Goal: Information Seeking & Learning: Learn about a topic

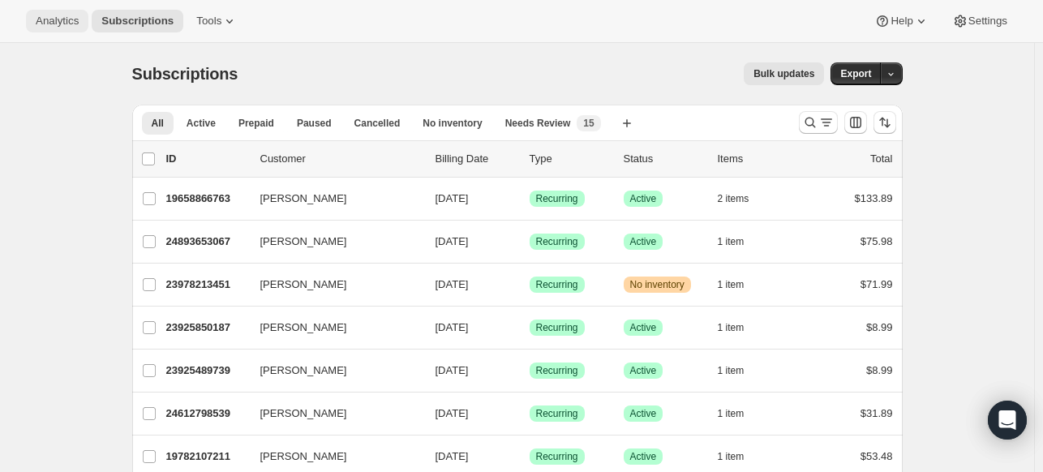
click at [72, 11] on button "Analytics" at bounding box center [57, 21] width 62 height 23
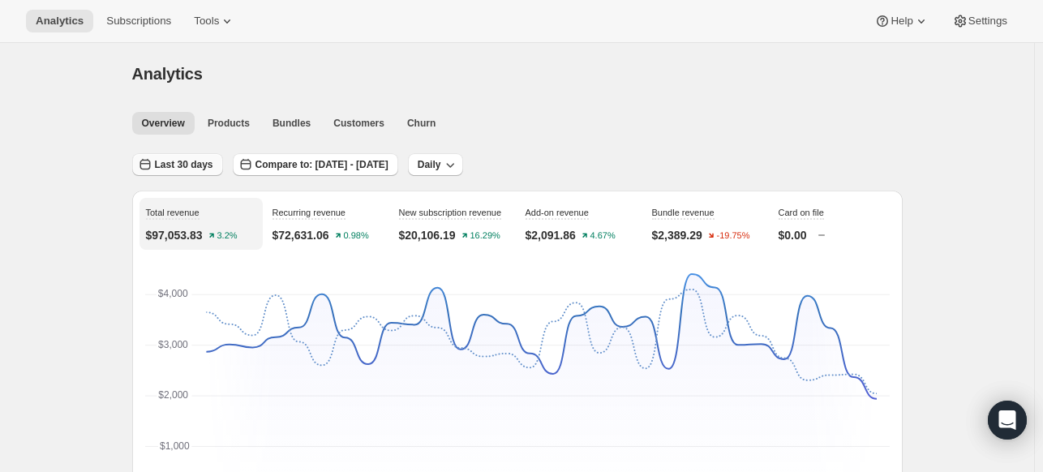
click at [203, 166] on span "Last 30 days" at bounding box center [184, 164] width 58 height 13
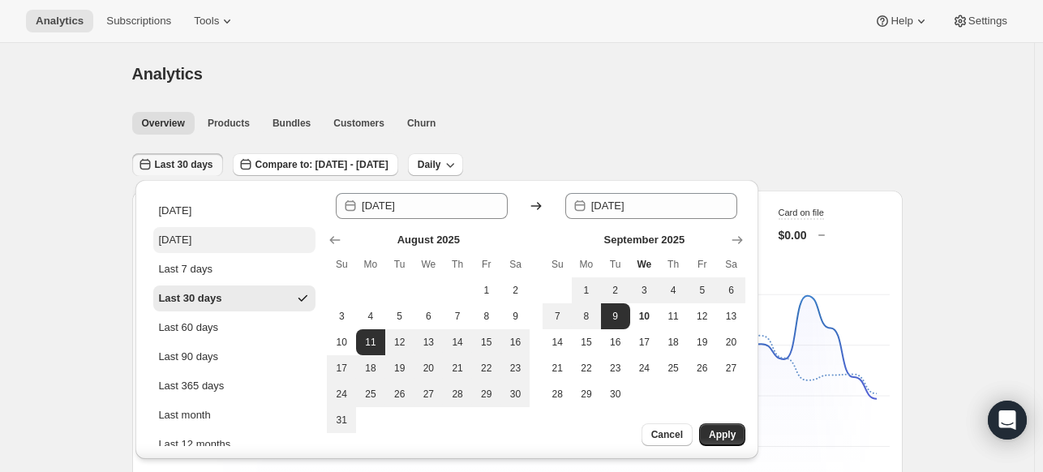
click at [191, 239] on div "[DATE]" at bounding box center [174, 240] width 33 height 16
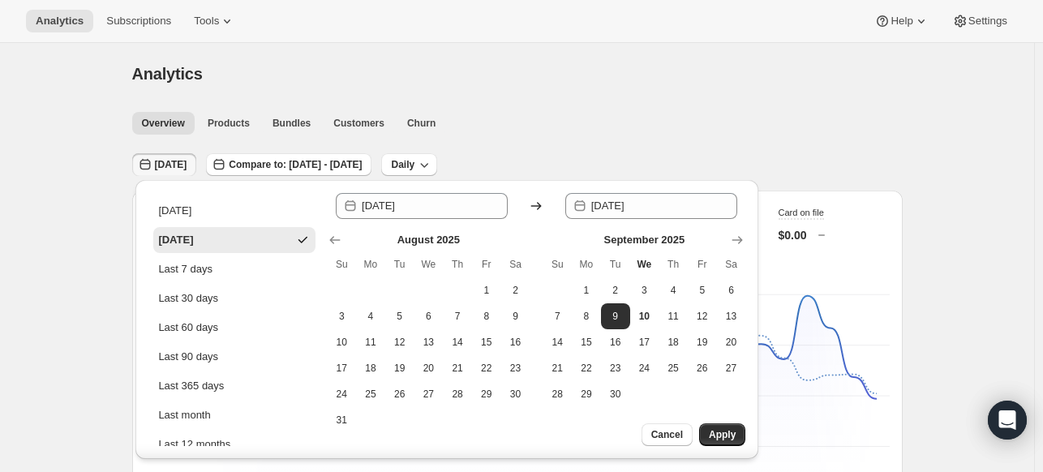
type input "[DATE]"
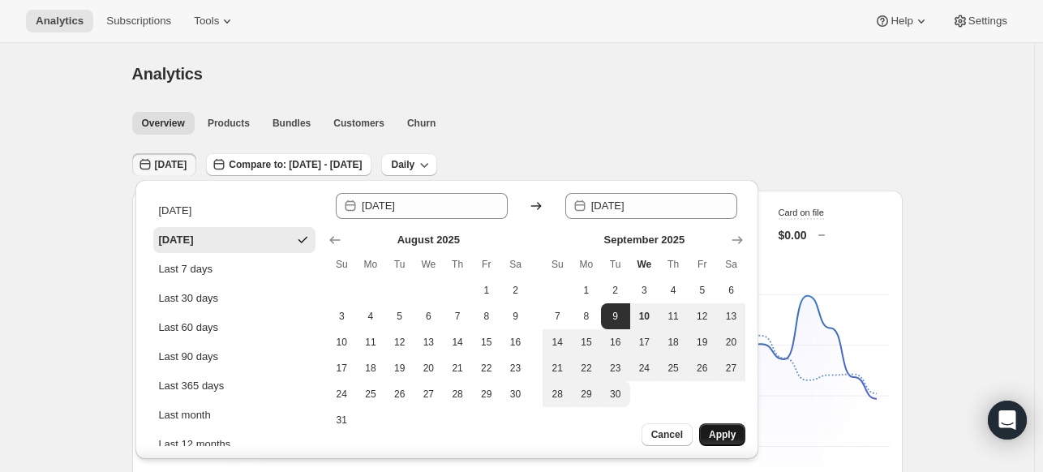
click at [716, 429] on span "Apply" at bounding box center [722, 434] width 27 height 13
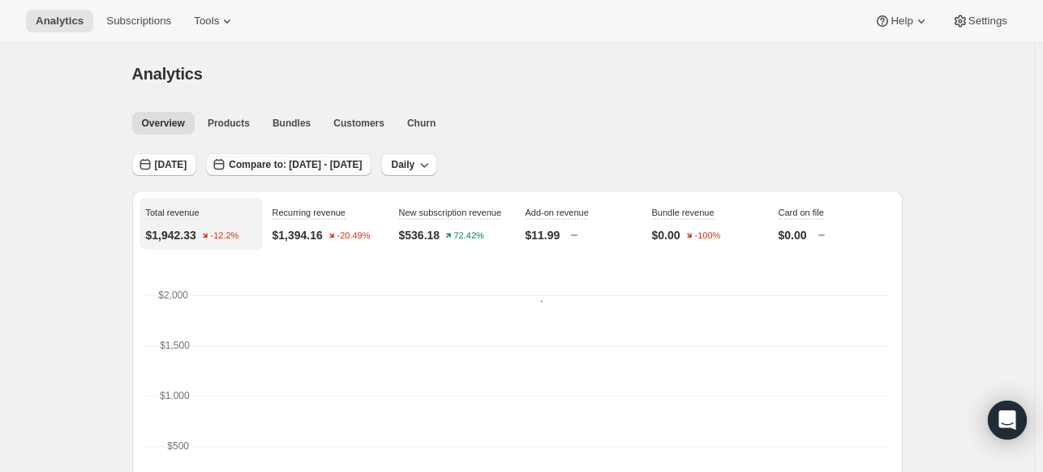
click at [294, 169] on span "Compare to: [DATE] - [DATE]" at bounding box center [295, 164] width 133 height 13
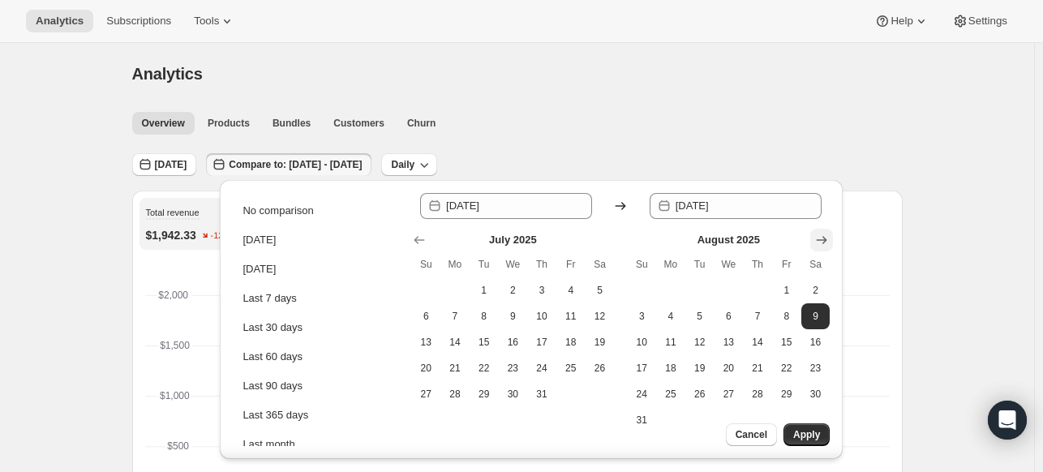
click at [833, 241] on button "Show next month, September 2025" at bounding box center [821, 240] width 23 height 23
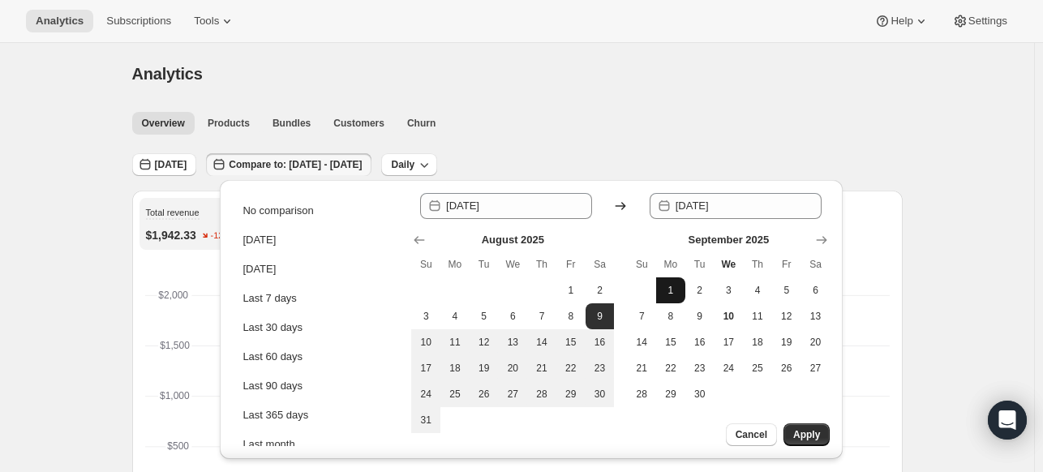
click at [665, 295] on span "1" at bounding box center [671, 290] width 16 height 13
type input "[DATE]"
click at [737, 318] on span "10" at bounding box center [728, 316] width 16 height 13
type input "[DATE]"
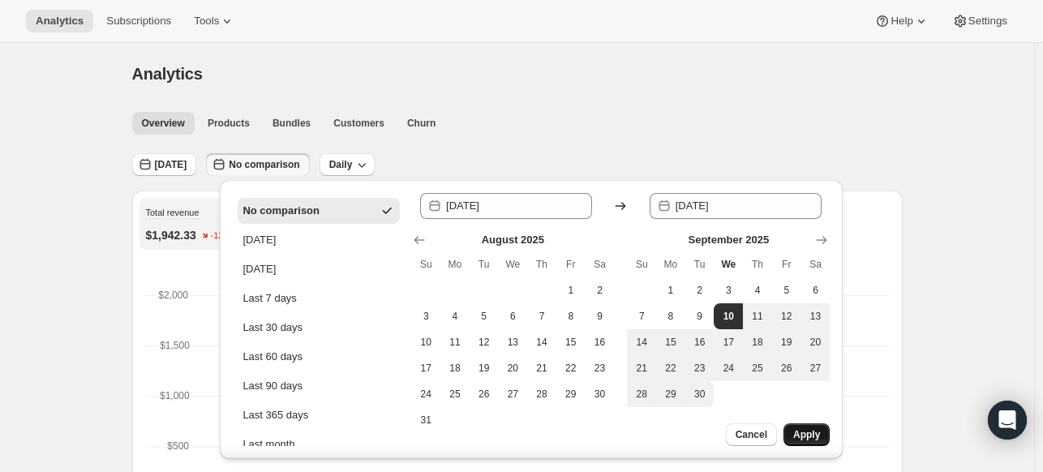
click at [805, 441] on span "Apply" at bounding box center [806, 434] width 27 height 13
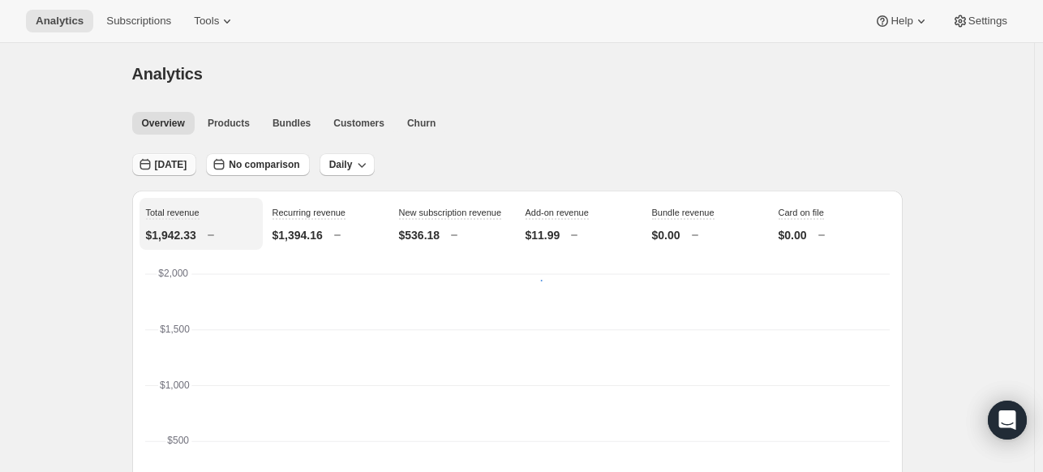
click at [187, 169] on span "[DATE]" at bounding box center [171, 164] width 32 height 13
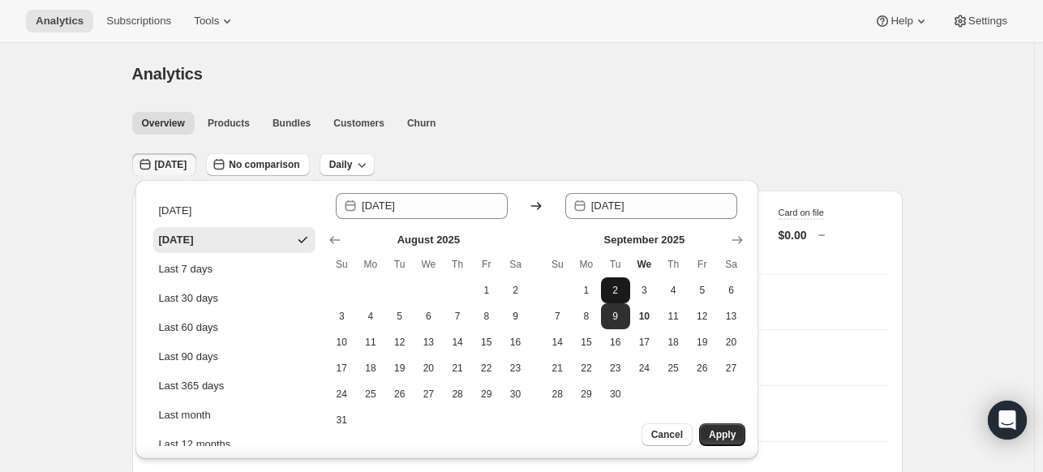
click at [604, 293] on button "2" at bounding box center [615, 290] width 29 height 26
type input "[DATE]"
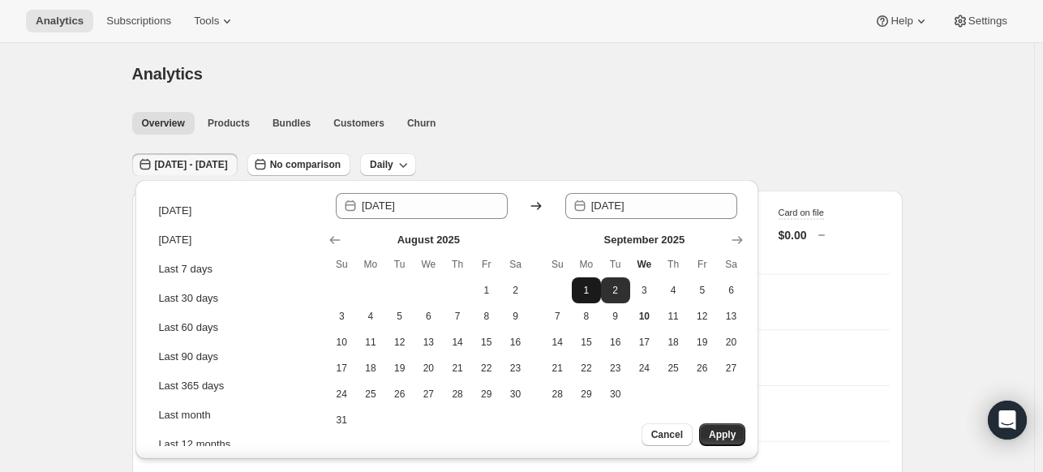
click at [587, 291] on span "1" at bounding box center [586, 290] width 16 height 13
type input "[DATE]"
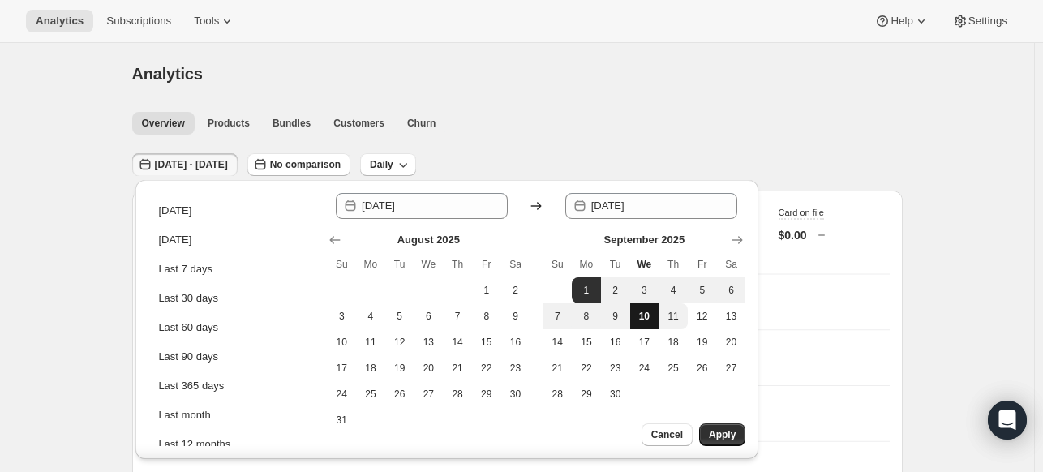
click at [656, 325] on button "10" at bounding box center [644, 316] width 29 height 26
type input "[DATE]"
click at [711, 433] on span "Apply" at bounding box center [722, 434] width 27 height 13
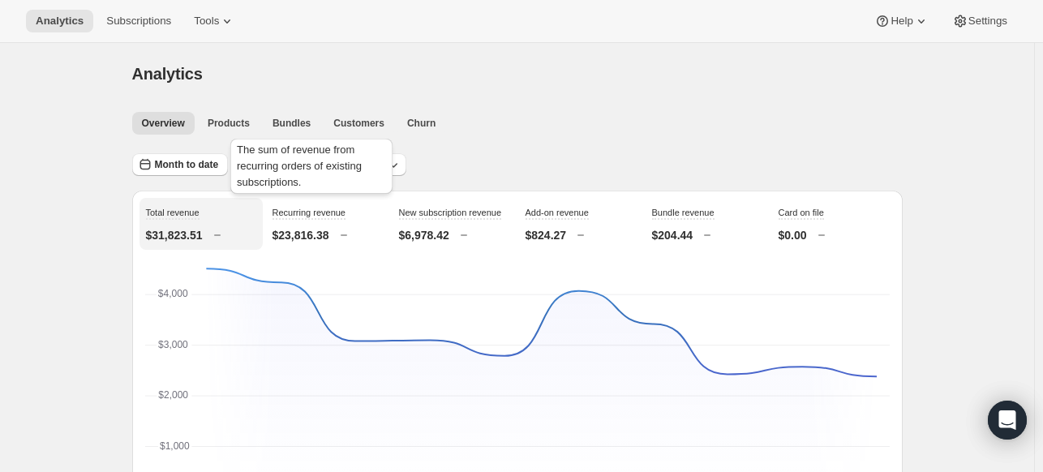
click at [282, 171] on div "The sum of revenue from recurring orders of existing subscriptions." at bounding box center [311, 169] width 169 height 68
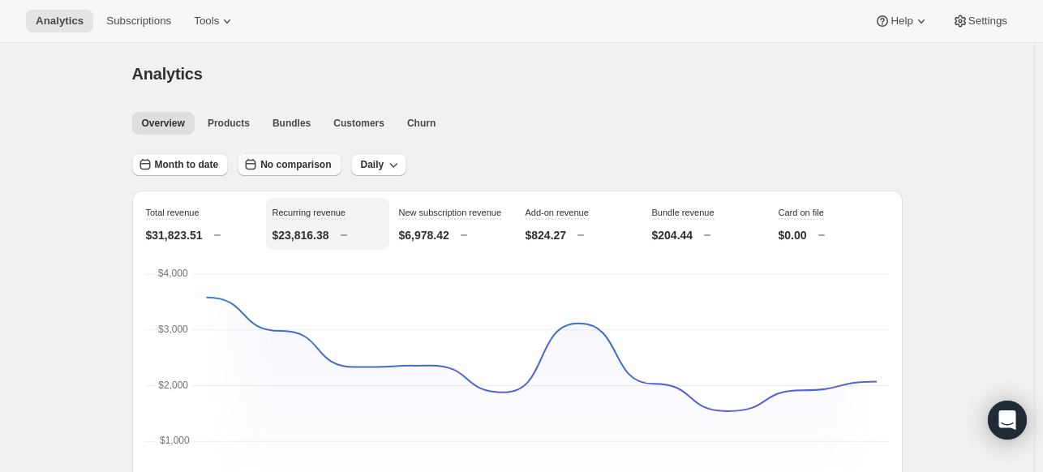
click at [308, 166] on span "No comparison" at bounding box center [295, 164] width 71 height 13
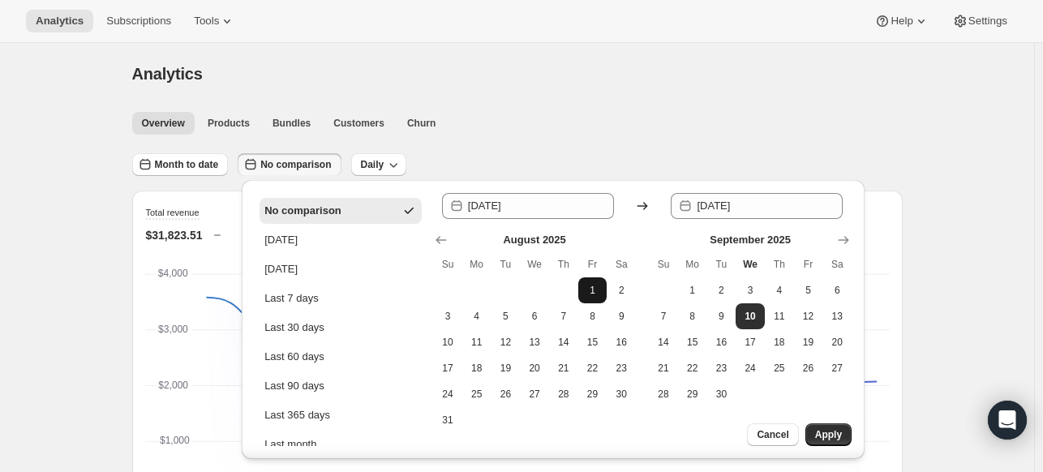
click at [601, 290] on button "1" at bounding box center [592, 290] width 29 height 26
type input "[DATE]"
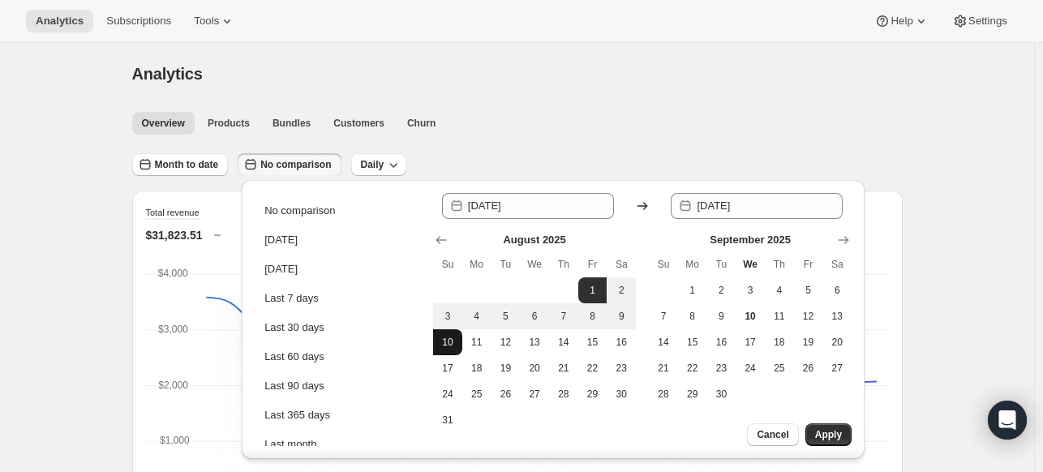
click at [449, 337] on span "10" at bounding box center [448, 342] width 16 height 13
type input "[DATE]"
click at [841, 433] on span "Apply" at bounding box center [828, 434] width 27 height 13
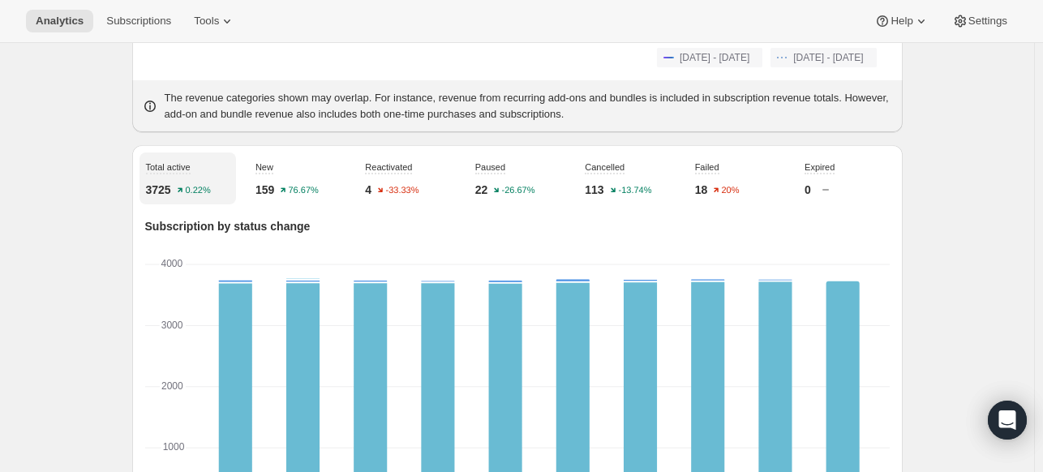
scroll to position [81, 0]
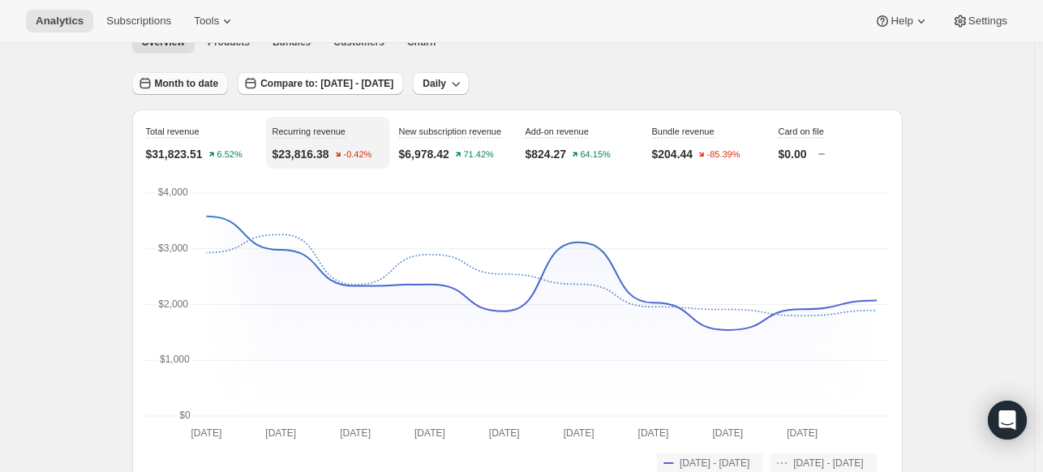
click at [208, 89] on span "Month to date" at bounding box center [187, 83] width 64 height 13
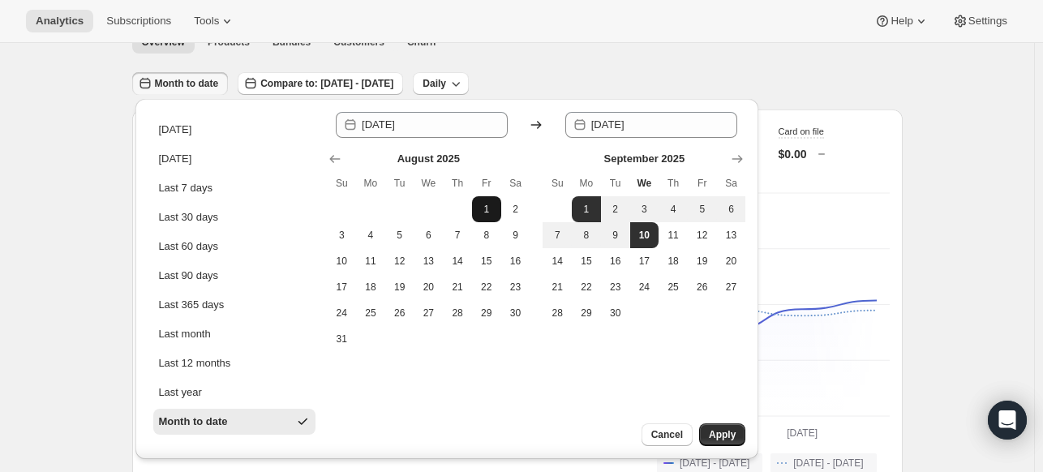
click at [487, 218] on button "1" at bounding box center [486, 209] width 29 height 26
type input "[DATE]"
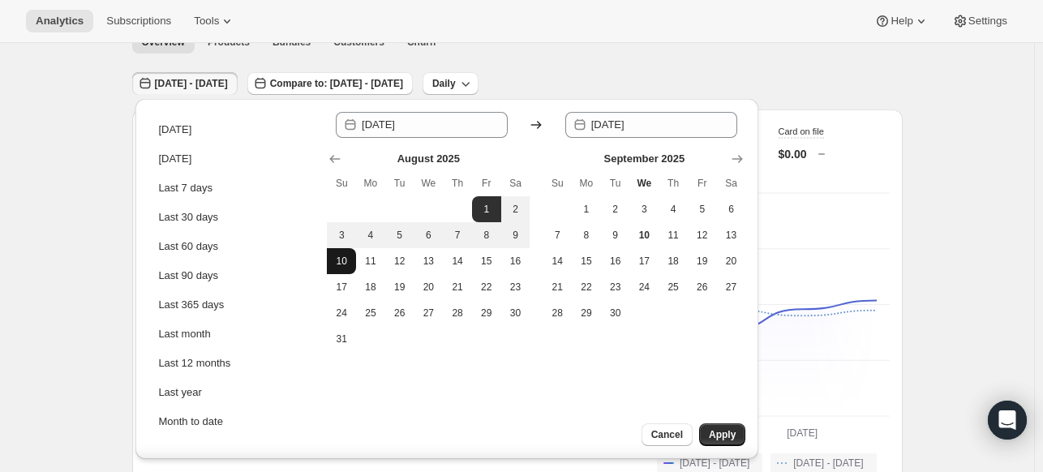
click at [341, 259] on span "10" at bounding box center [341, 261] width 16 height 13
type input "[DATE]"
click at [708, 434] on button "Apply" at bounding box center [722, 435] width 46 height 23
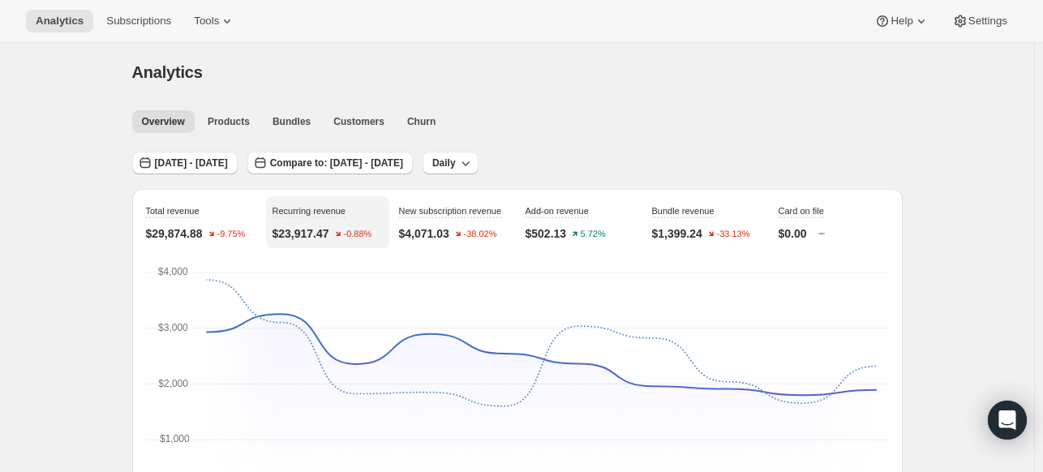
scroll to position [0, 0]
click at [216, 169] on span "[DATE] - [DATE]" at bounding box center [191, 164] width 73 height 13
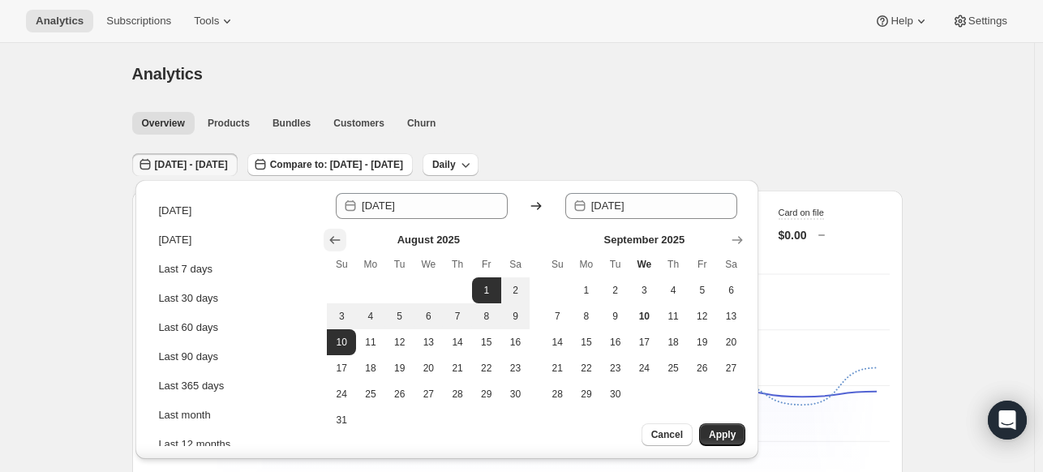
click at [342, 234] on icon "Show previous month, July 2025" at bounding box center [335, 240] width 16 height 16
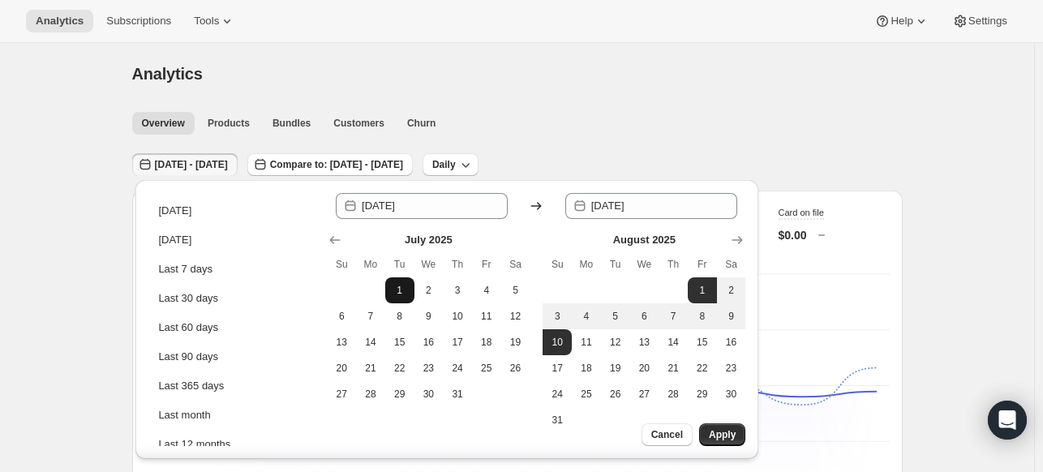
click at [403, 285] on span "1" at bounding box center [400, 290] width 16 height 13
type input "[DATE]"
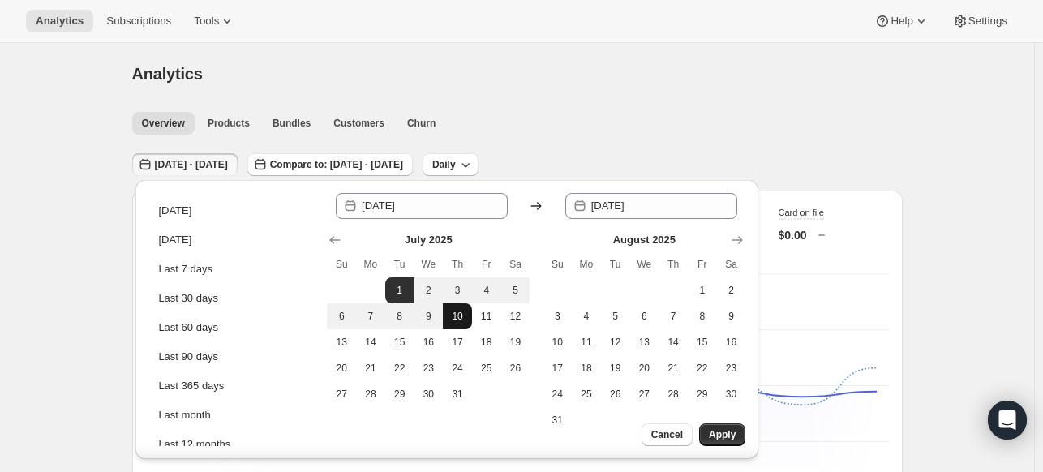
click at [463, 320] on span "10" at bounding box center [457, 316] width 16 height 13
type input "[DATE]"
click at [714, 434] on span "Apply" at bounding box center [722, 434] width 27 height 13
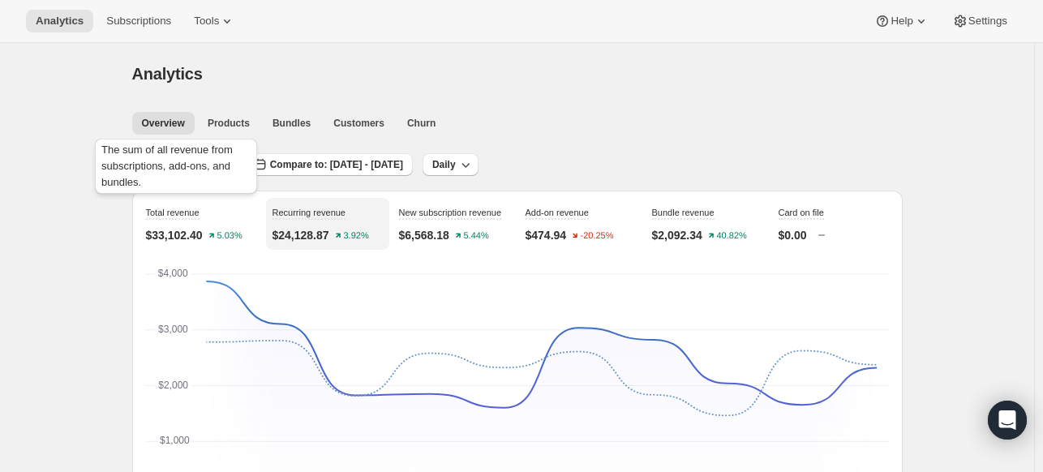
click at [184, 161] on div "The sum of all revenue from subscriptions, add-ons, and bundles." at bounding box center [176, 169] width 169 height 68
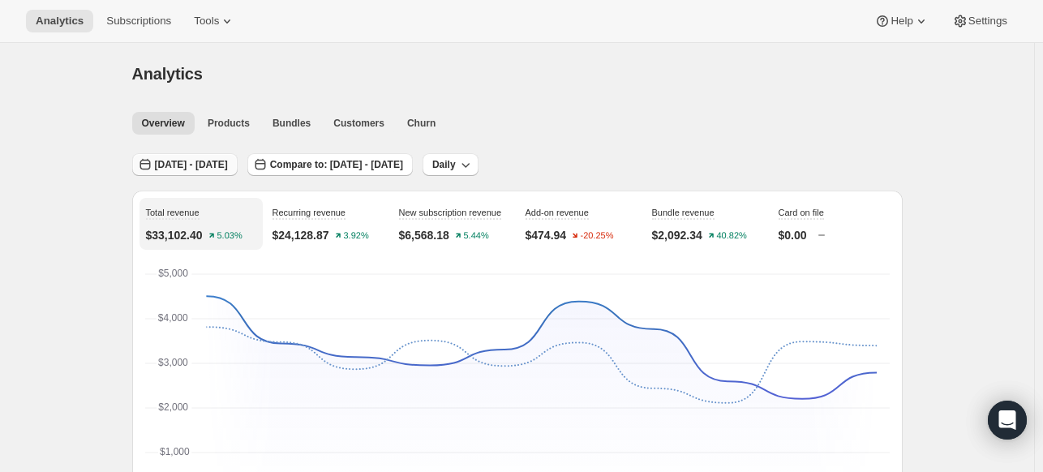
click at [227, 174] on button "[DATE] - [DATE]" at bounding box center [184, 164] width 105 height 23
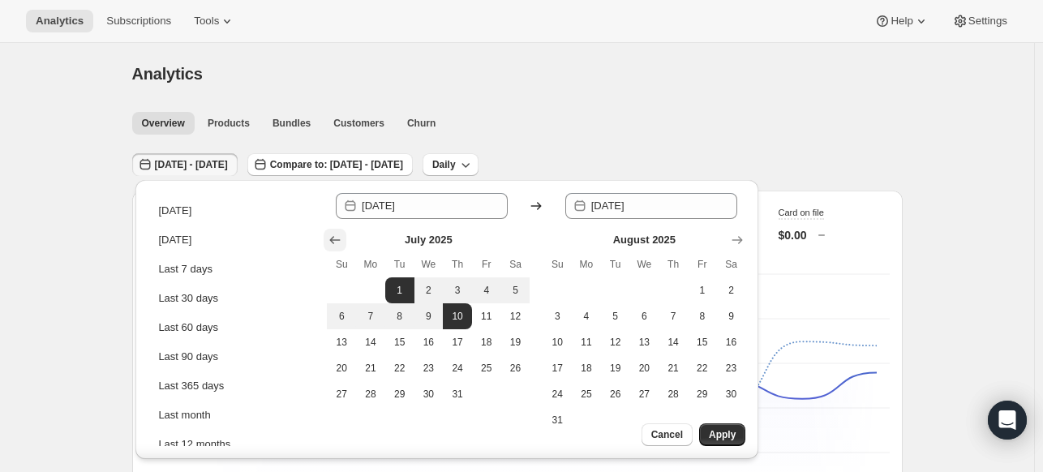
click at [334, 236] on icon "Show previous month, June 2025" at bounding box center [335, 240] width 16 height 16
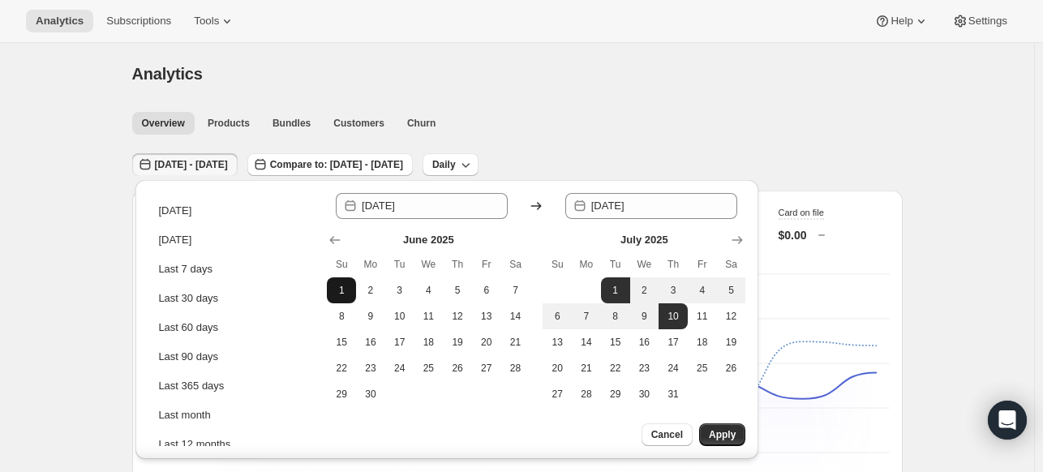
click at [336, 288] on span "1" at bounding box center [341, 290] width 16 height 13
type input "[DATE]"
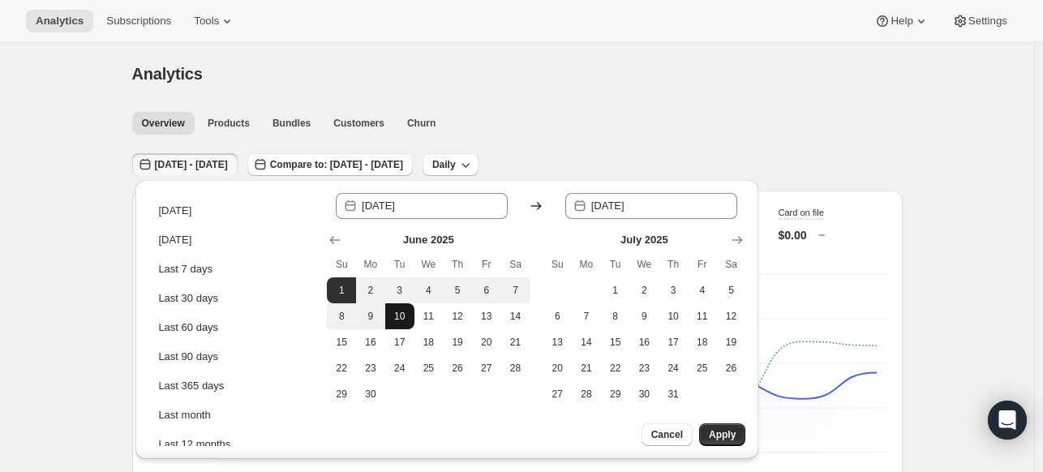
click at [395, 309] on button "10" at bounding box center [399, 316] width 29 height 26
type input "[DATE]"
click at [715, 426] on button "Apply" at bounding box center [722, 435] width 46 height 23
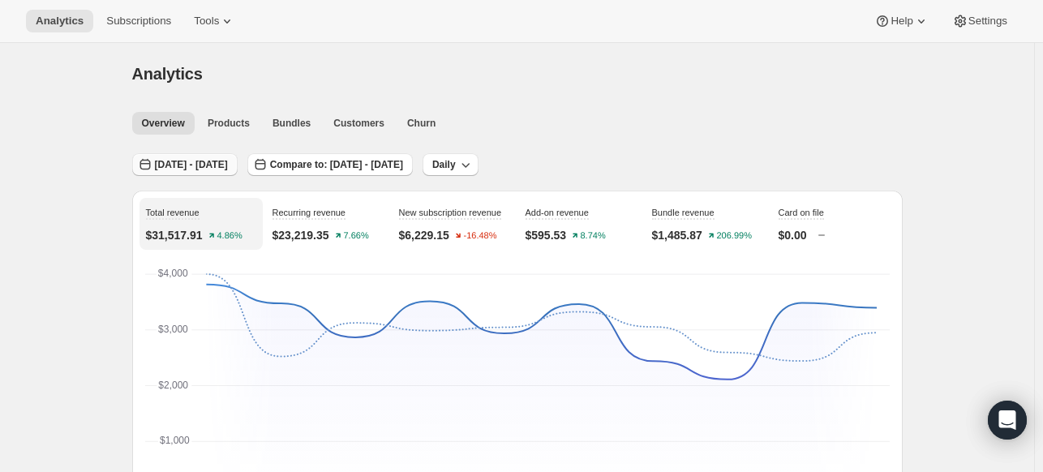
click at [228, 158] on span "[DATE] - [DATE]" at bounding box center [191, 164] width 73 height 13
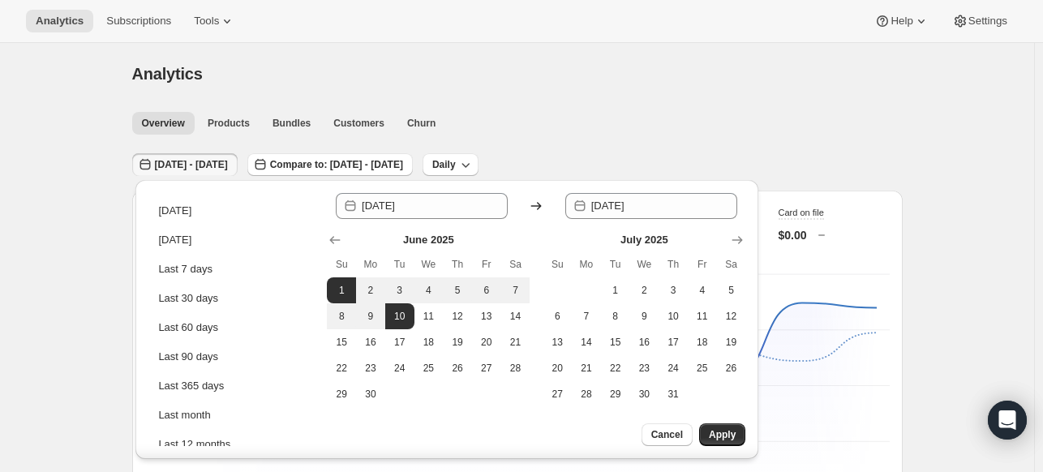
click at [542, 210] on icon at bounding box center [536, 206] width 16 height 16
click at [748, 245] on button "Show next month, August 2025" at bounding box center [737, 240] width 23 height 23
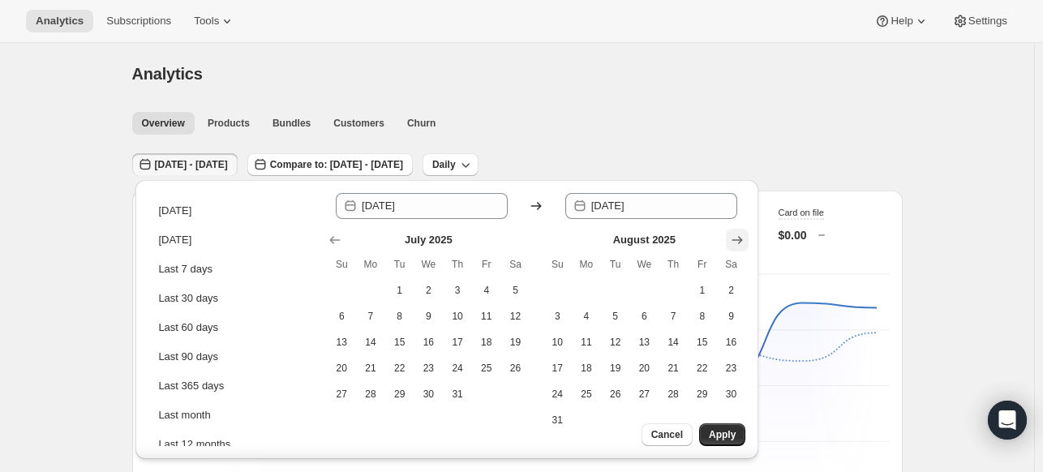
click at [746, 245] on button "Show next month, September 2025" at bounding box center [737, 240] width 23 height 23
click at [591, 293] on span "1" at bounding box center [586, 290] width 16 height 13
type input "[DATE]"
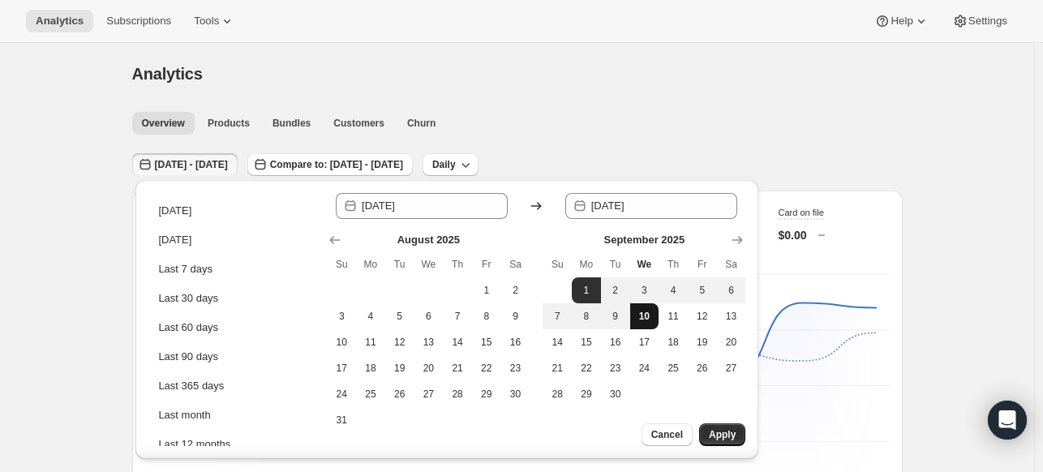
click at [656, 324] on button "10" at bounding box center [644, 316] width 29 height 26
type input "[DATE]"
click at [733, 429] on span "Apply" at bounding box center [722, 434] width 27 height 13
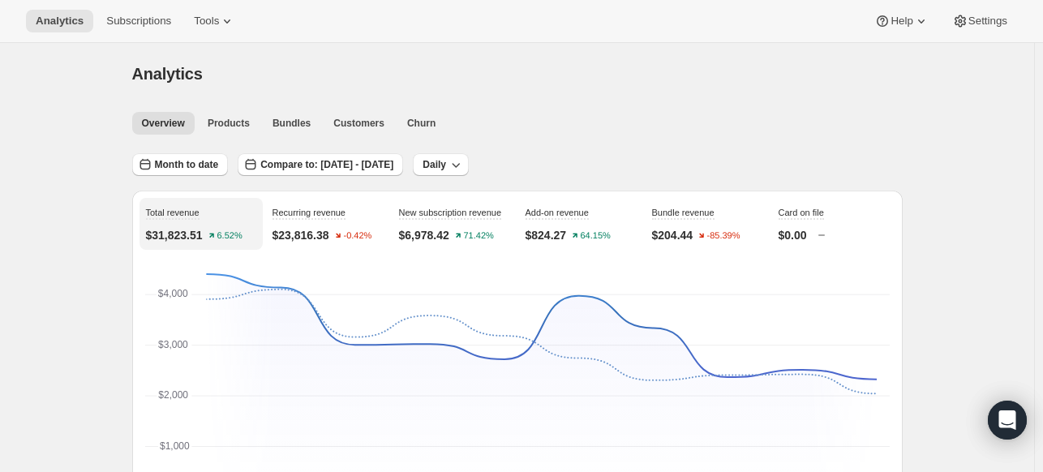
click at [219, 169] on span "Month to date" at bounding box center [187, 164] width 64 height 13
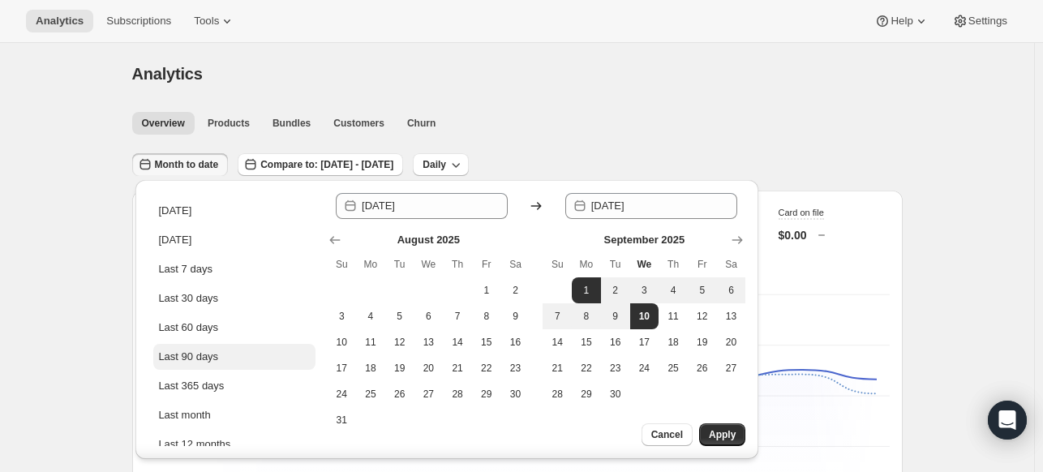
click at [199, 356] on div "Last 90 days" at bounding box center [188, 357] width 60 height 16
type input "[DATE]"
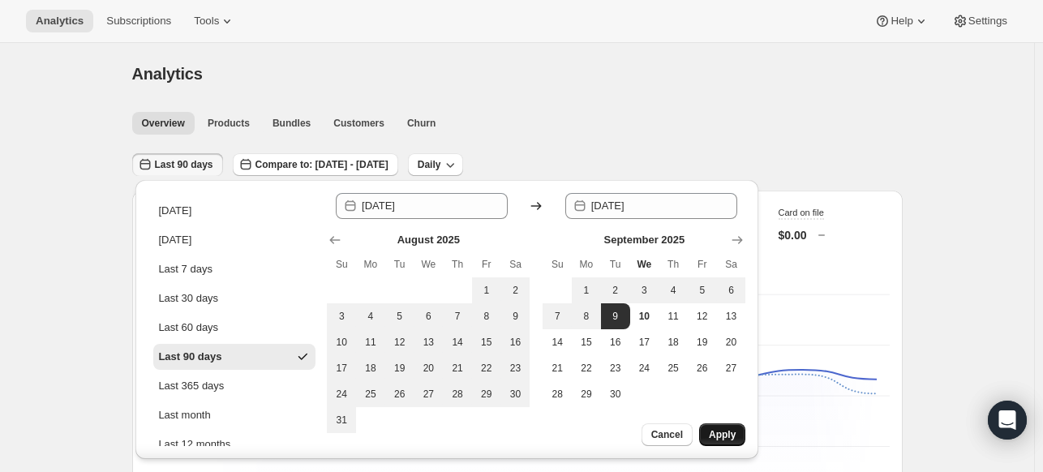
click at [729, 436] on span "Apply" at bounding box center [722, 434] width 27 height 13
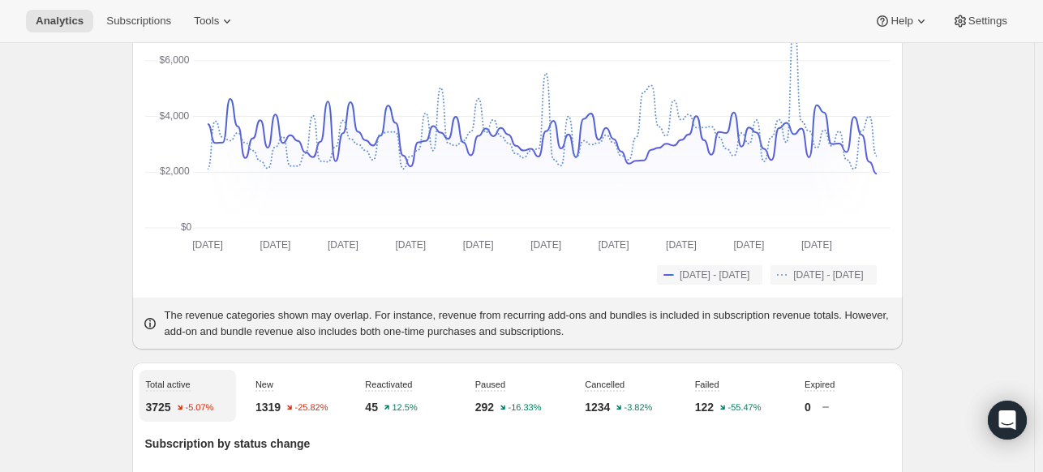
scroll to position [81, 0]
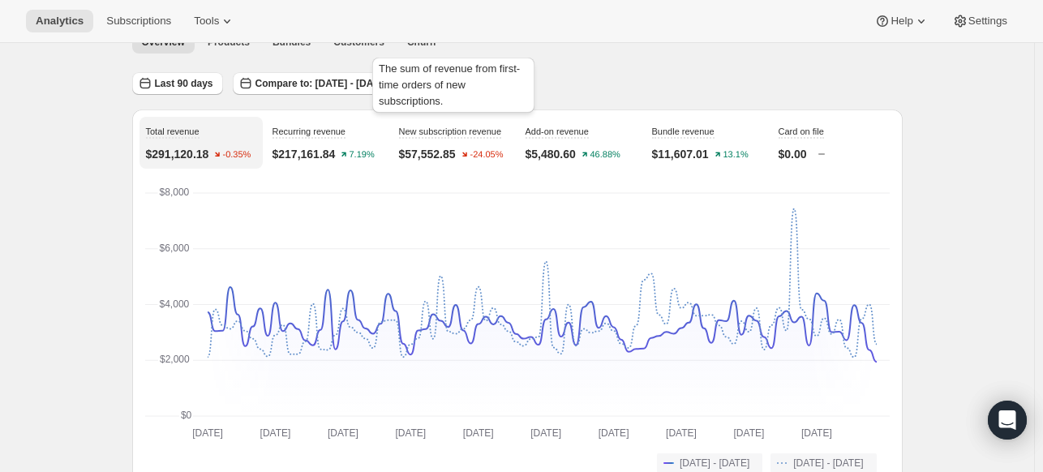
click at [492, 82] on div "The sum of revenue from first-time orders of new subscriptions." at bounding box center [453, 88] width 169 height 68
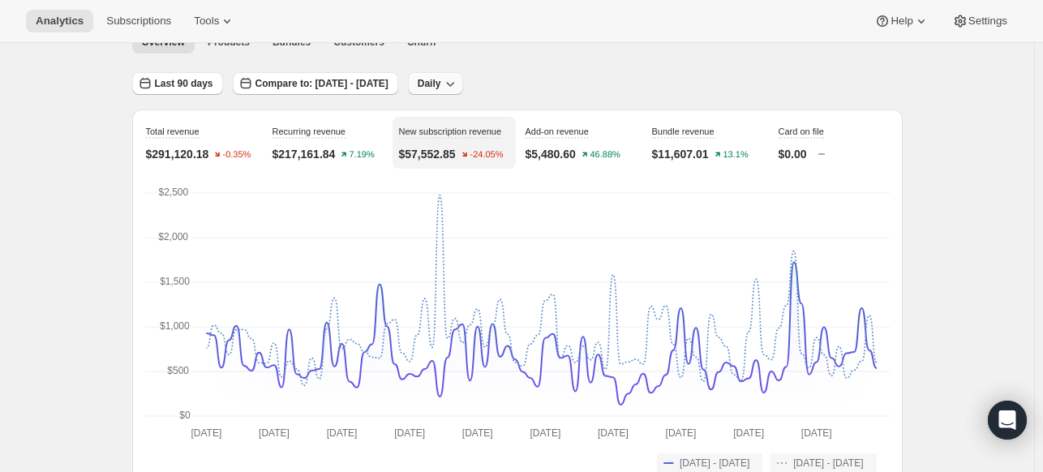
click at [464, 88] on button "Daily" at bounding box center [436, 83] width 56 height 23
click at [484, 173] on span "Monthly" at bounding box center [475, 172] width 37 height 12
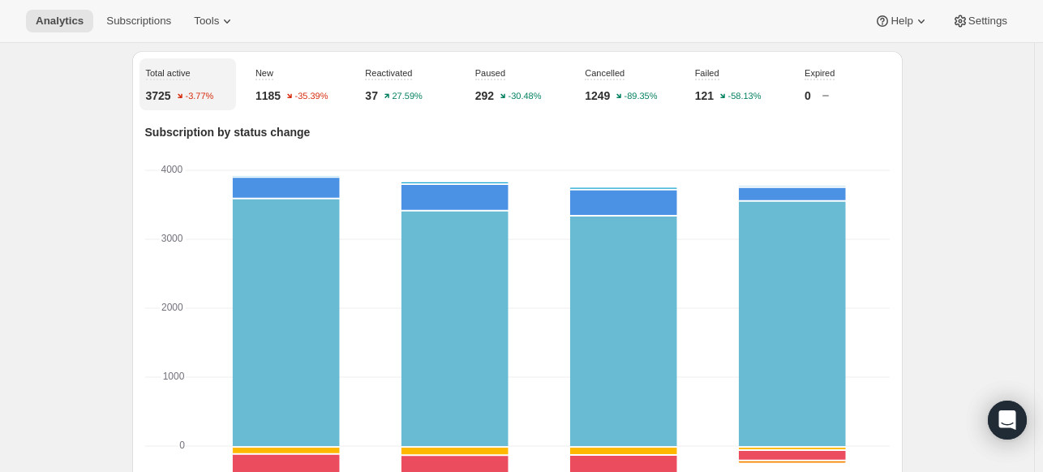
scroll to position [487, 0]
